Goal: Understand process/instructions: Learn how to perform a task or action

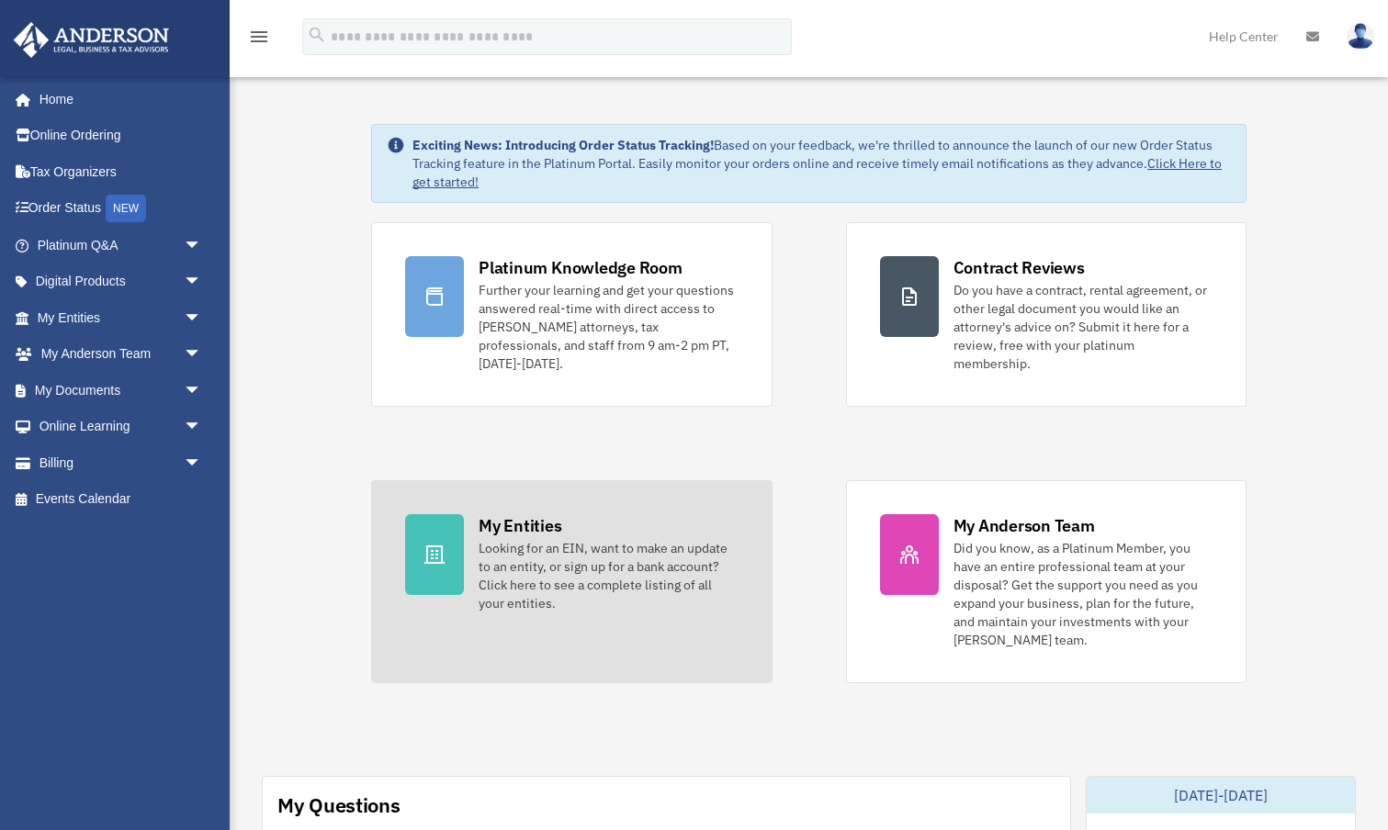
click at [495, 539] on div "Looking for an EIN, want to make an update to an entity, or sign up for a bank …" at bounding box center [608, 575] width 259 height 73
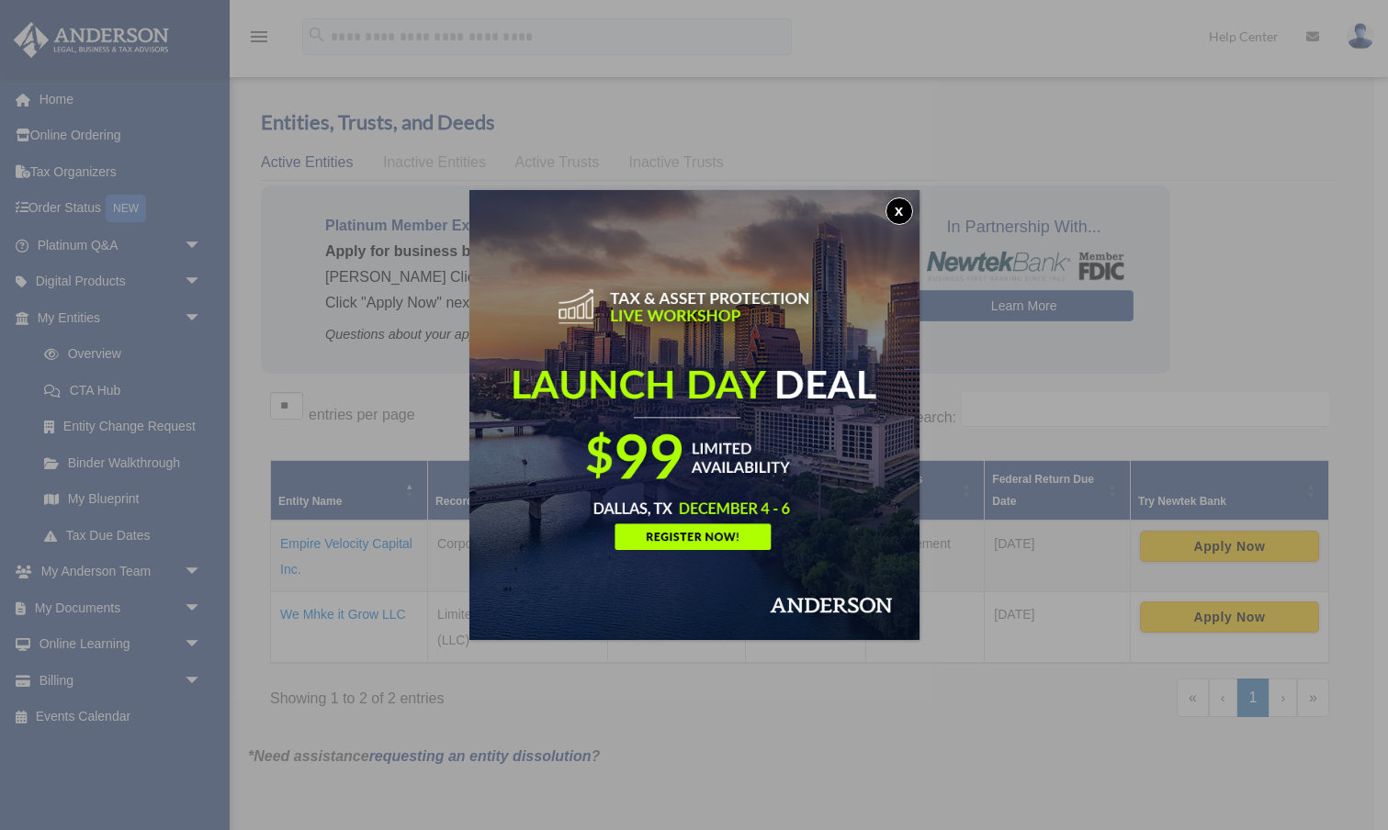
click at [896, 211] on button "x" at bounding box center [900, 212] width 28 height 28
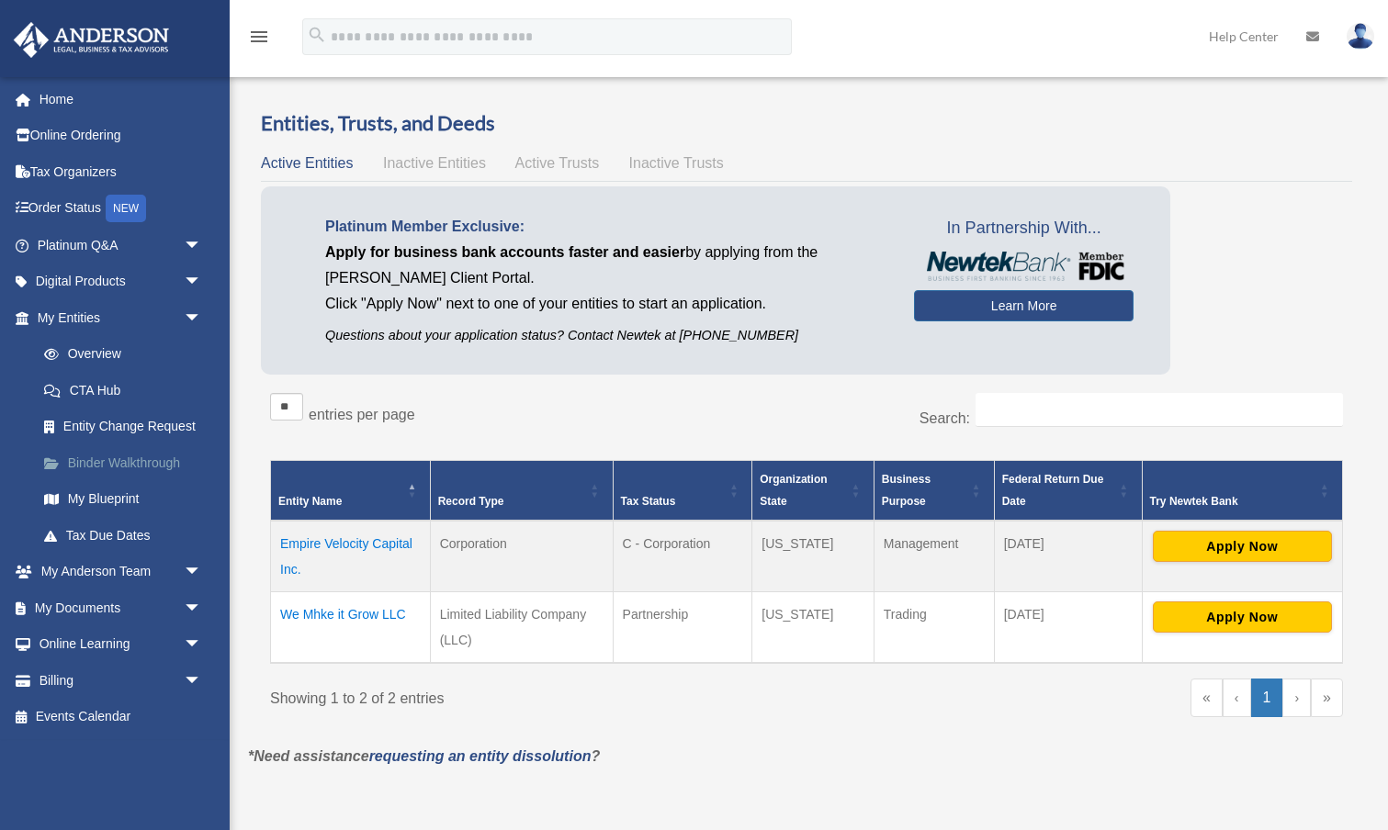
click at [113, 457] on link "Binder Walkthrough" at bounding box center [128, 463] width 204 height 37
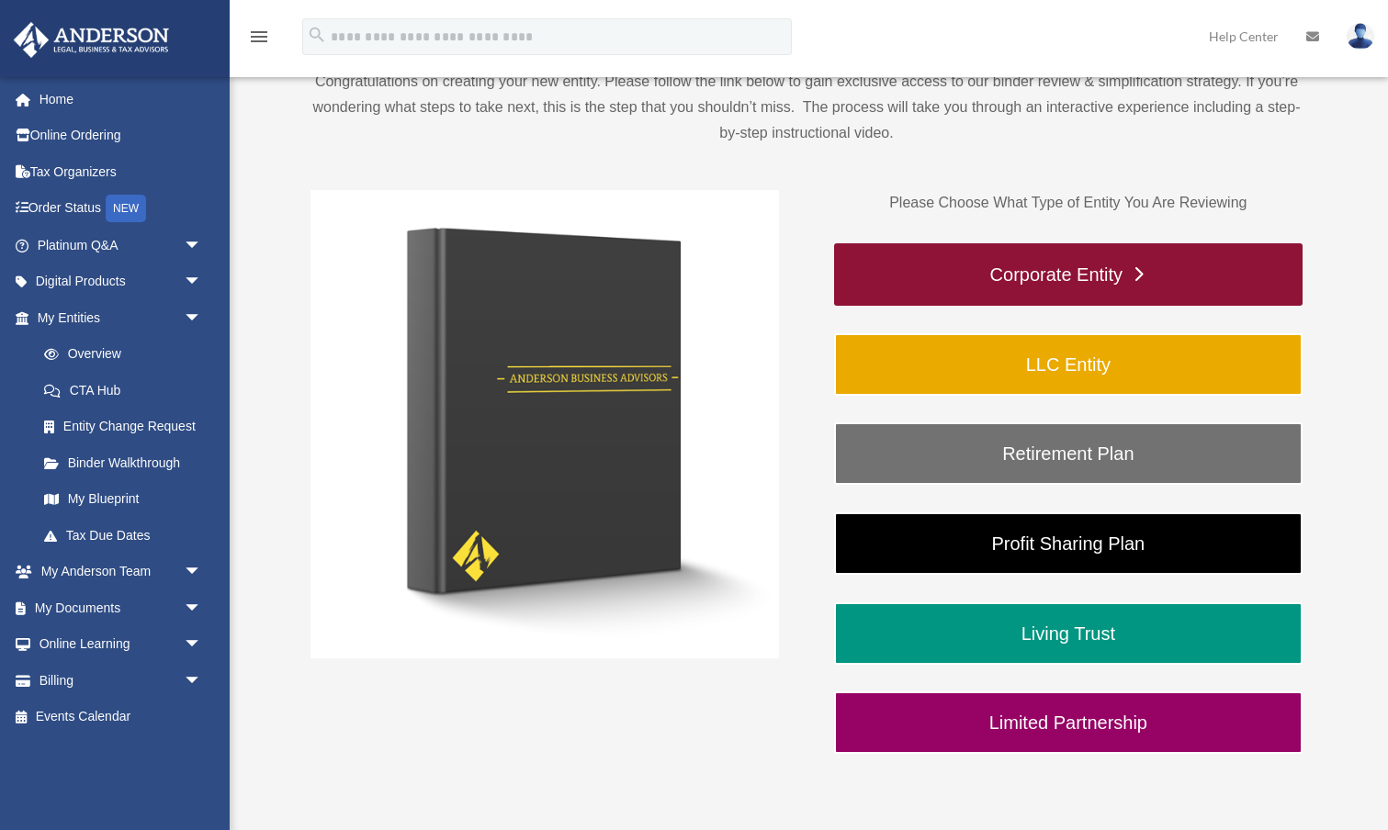
scroll to position [149, 0]
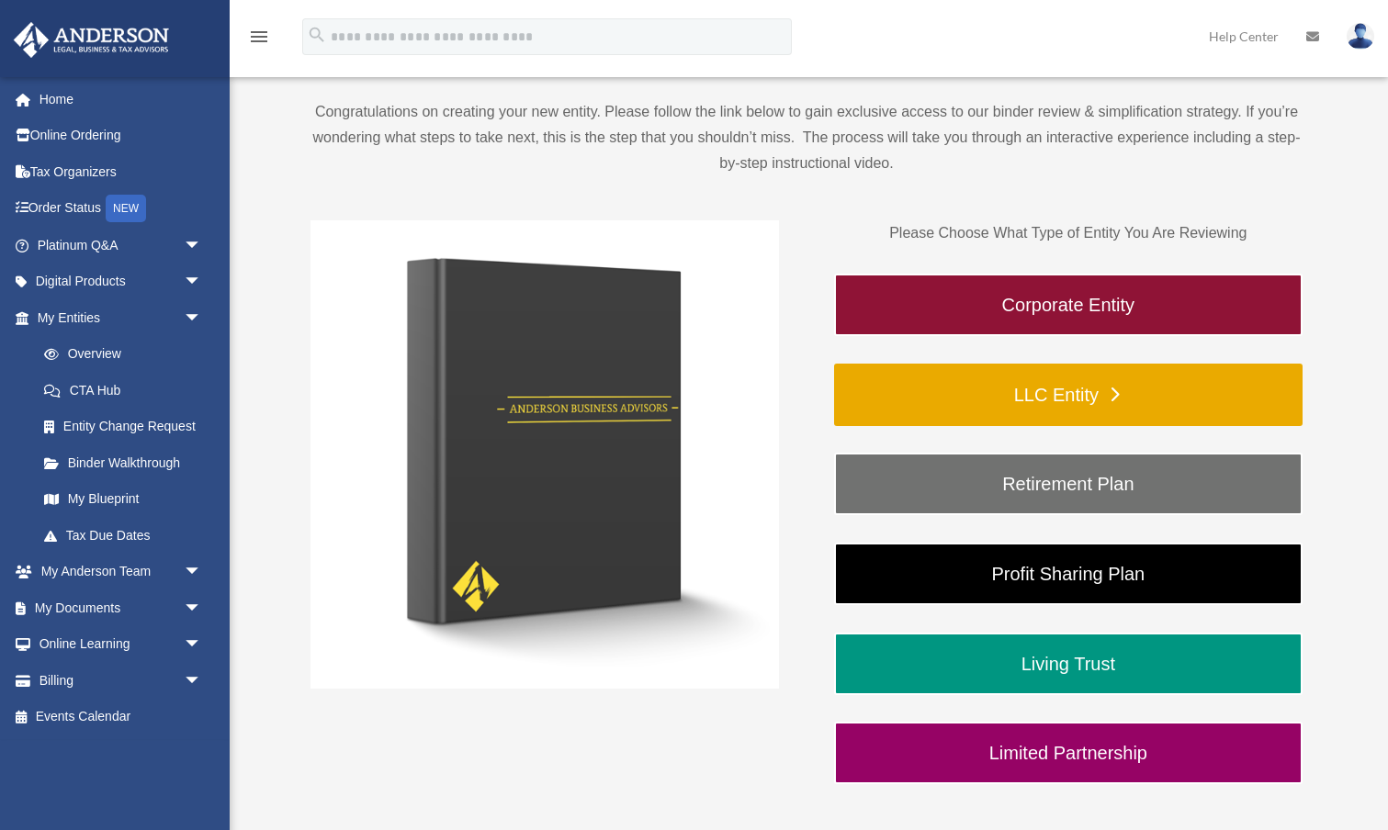
click at [1008, 389] on link "LLC Entity" at bounding box center [1068, 395] width 469 height 62
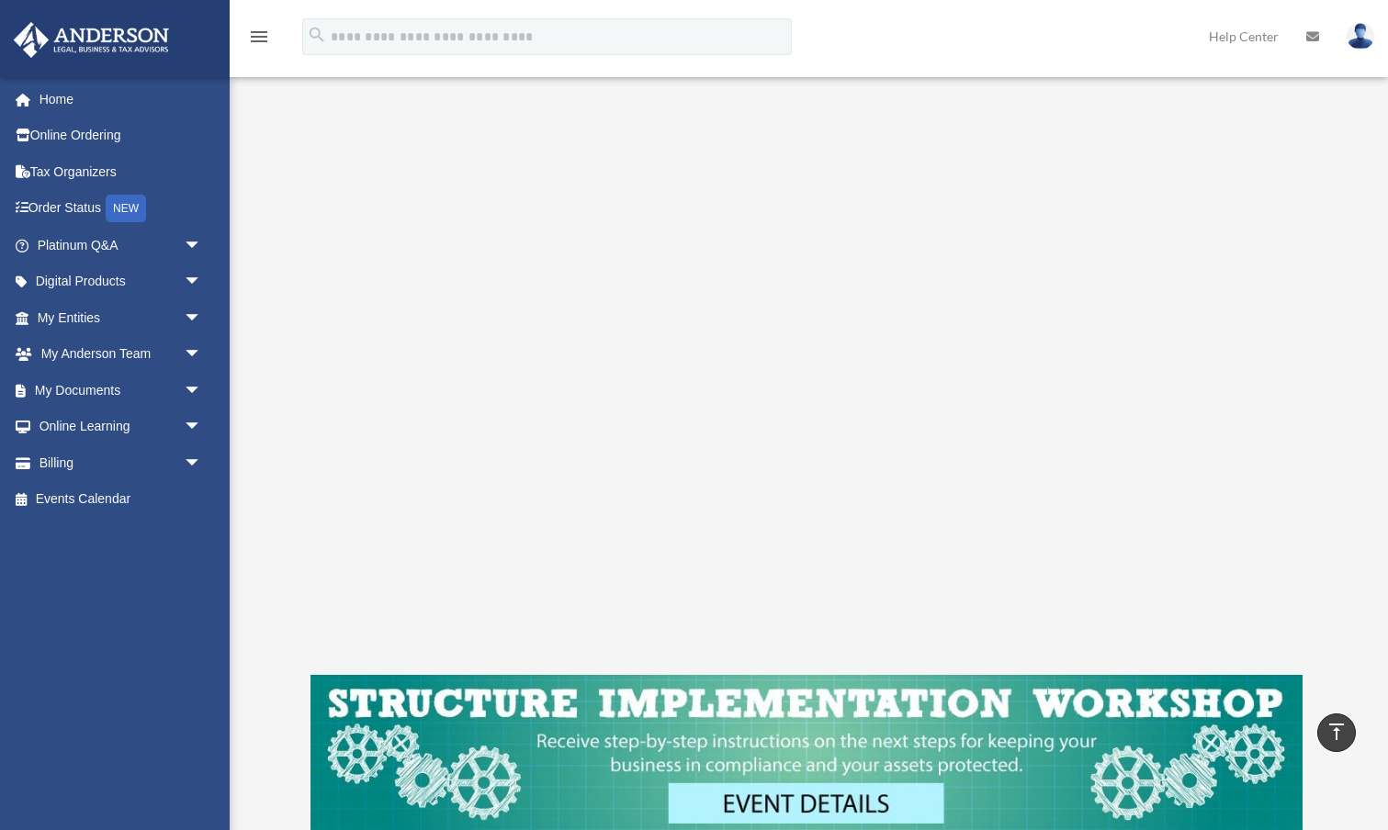
scroll to position [200, 0]
